Goal: Task Accomplishment & Management: Use online tool/utility

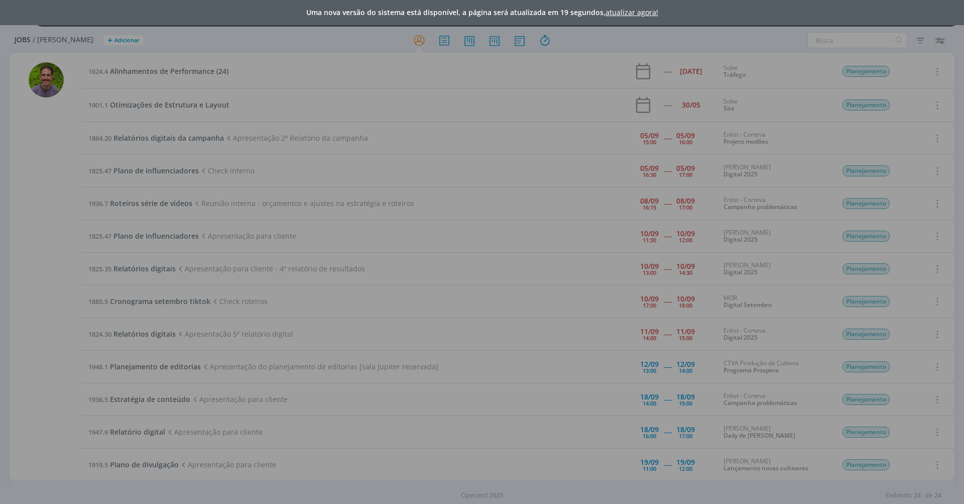
click at [621, 7] on div "Uma nova versão do sistema está disponível, a página será atualizada em 19 segu…" at bounding box center [482, 12] width 964 height 25
click at [621, 10] on link "atualizar agora!" at bounding box center [632, 13] width 53 height 10
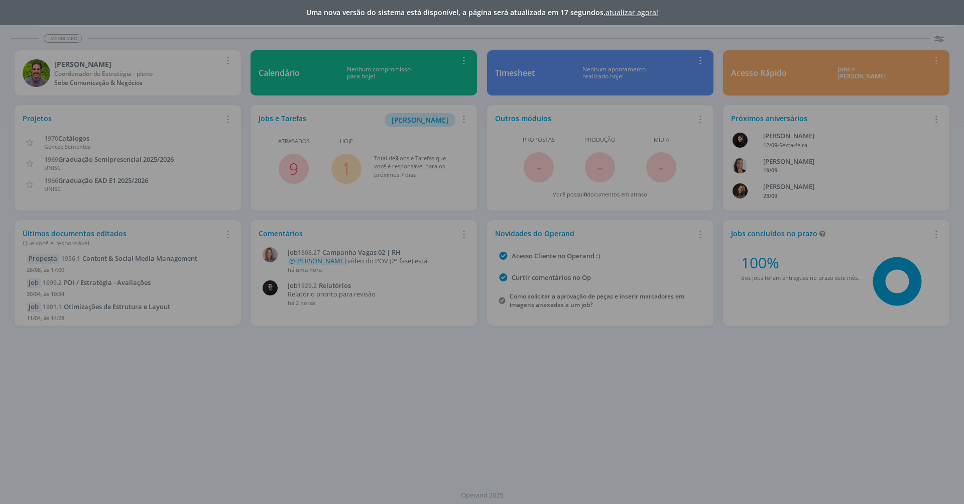
click at [607, 10] on link "atualizar agora!" at bounding box center [632, 13] width 53 height 10
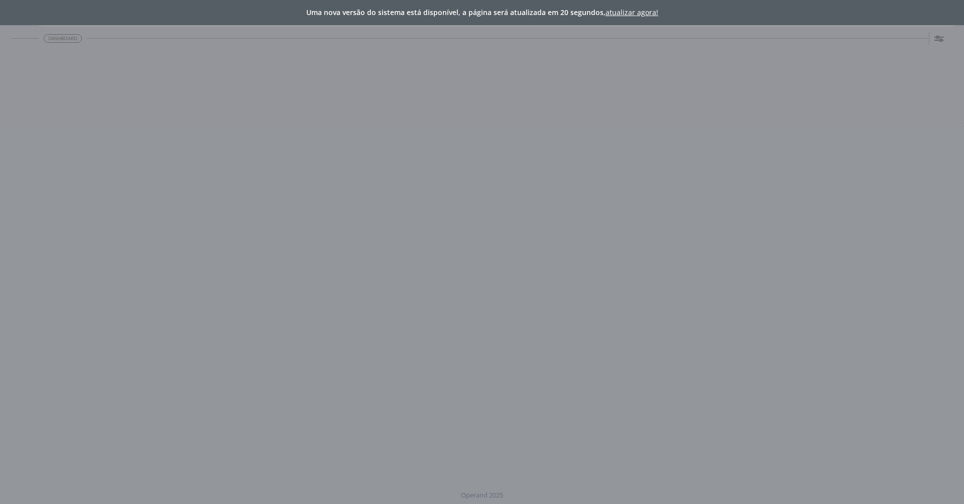
drag, startPoint x: 0, startPoint y: 0, endPoint x: 625, endPoint y: 14, distance: 625.4
click at [625, 14] on link "atualizar agora!" at bounding box center [632, 13] width 53 height 10
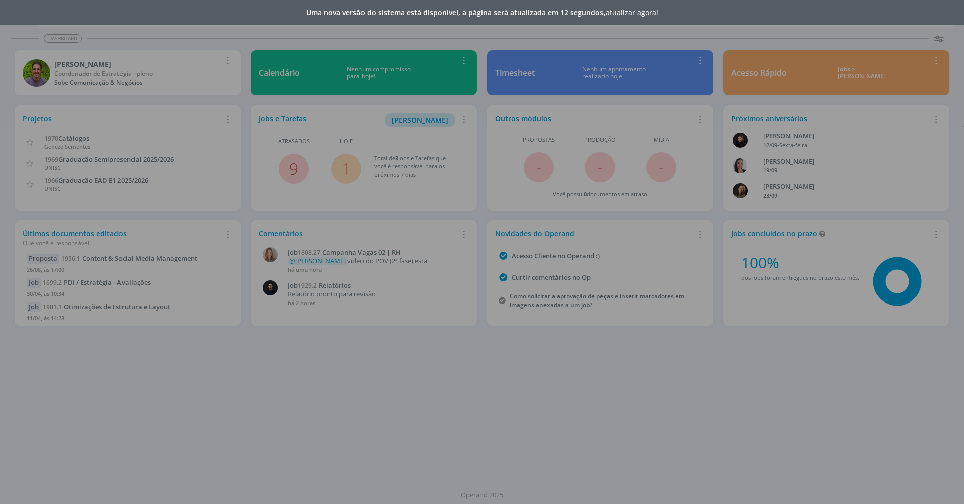
click at [631, 13] on link "atualizar agora!" at bounding box center [632, 13] width 53 height 10
